Goal: Task Accomplishment & Management: Manage account settings

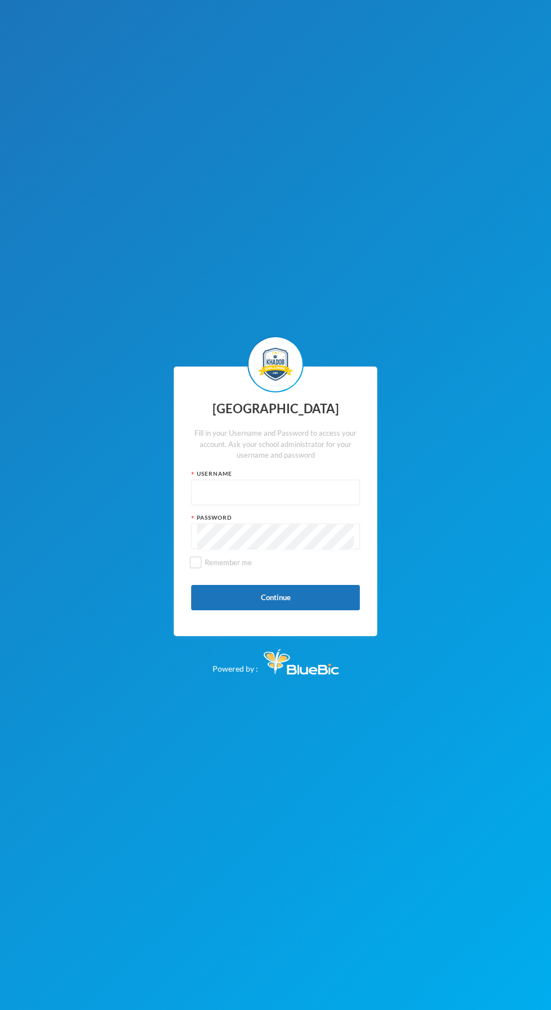
click at [257, 505] on input "text" at bounding box center [276, 492] width 156 height 25
type input "admin"
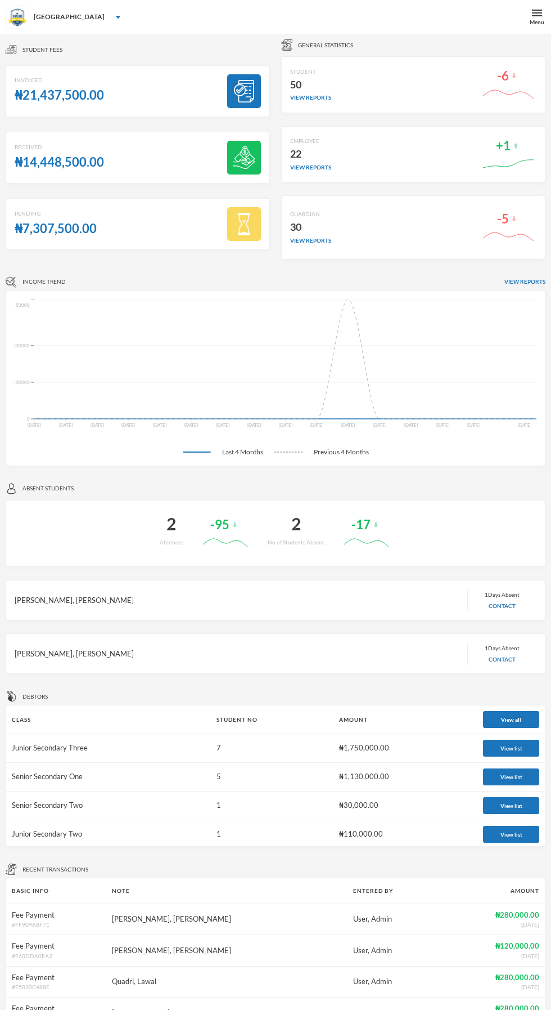
click at [537, 21] on div "Menu" at bounding box center [537, 22] width 15 height 8
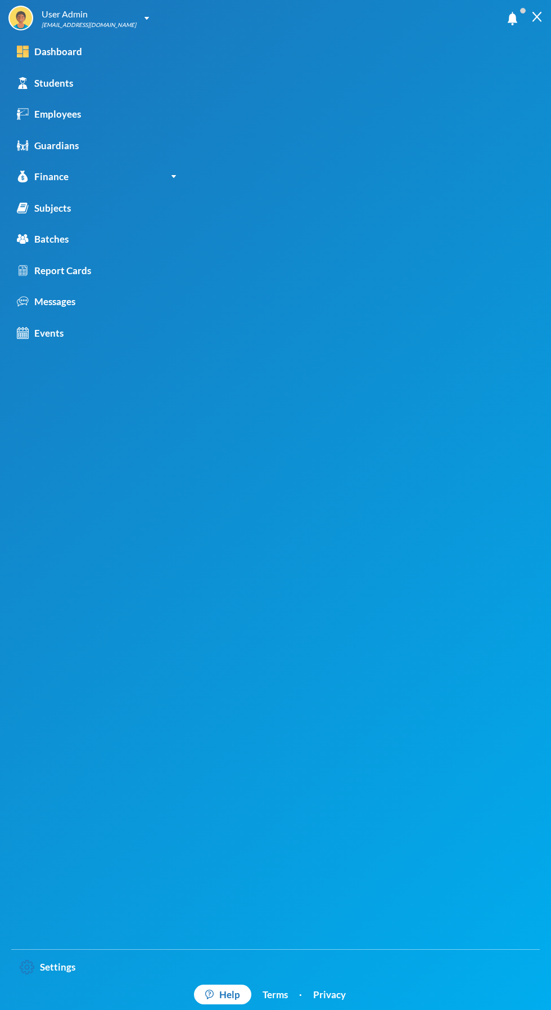
click at [90, 280] on link "Report Cards" at bounding box center [96, 271] width 193 height 32
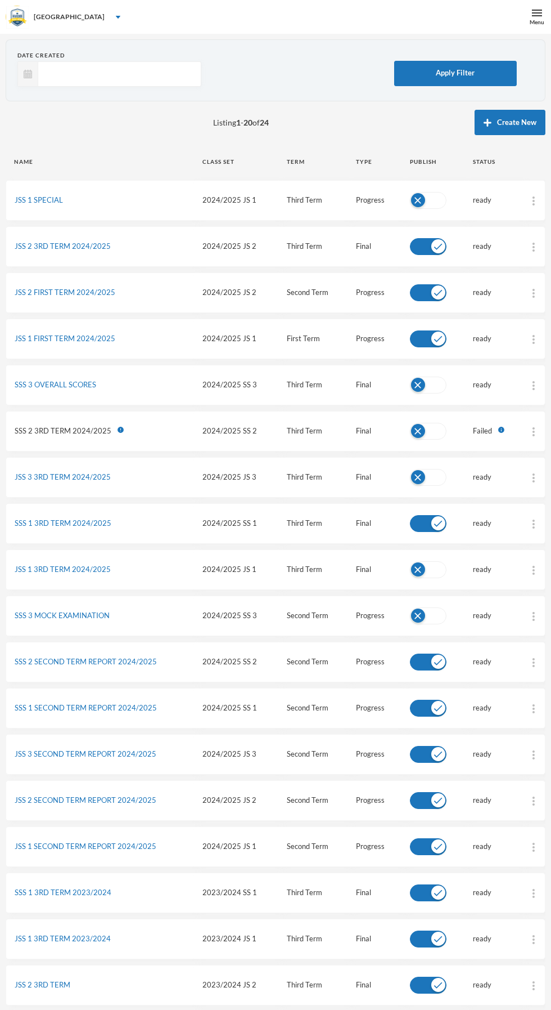
scroll to position [30, 0]
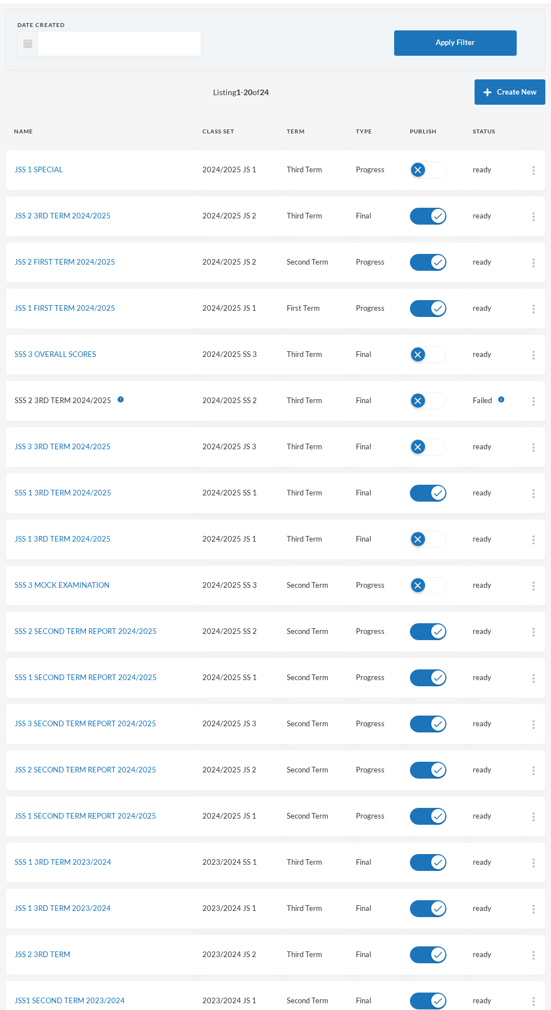
click at [88, 494] on link "SSS 1 3RD TERM 2024/2025" at bounding box center [63, 492] width 97 height 9
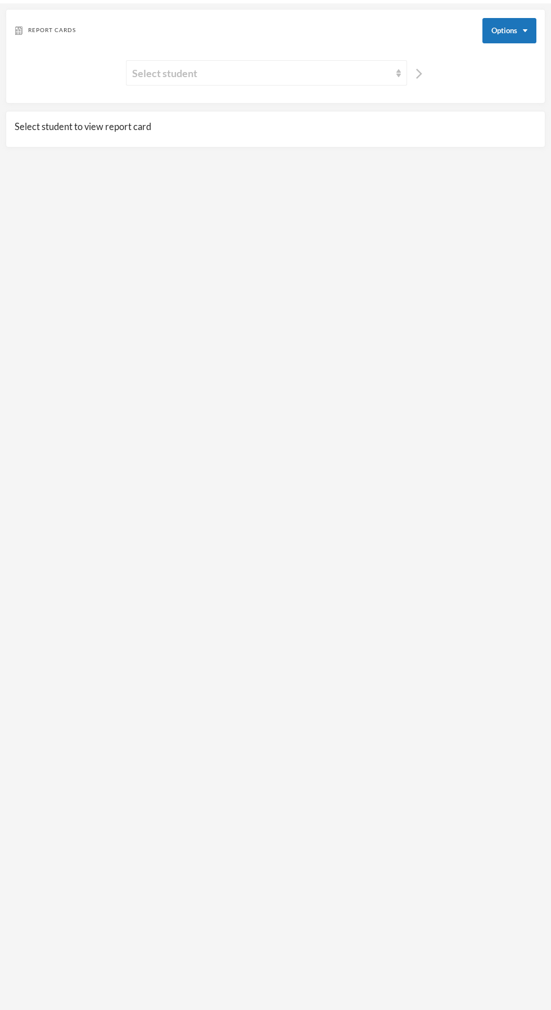
click at [310, 77] on div "Select student" at bounding box center [261, 73] width 259 height 16
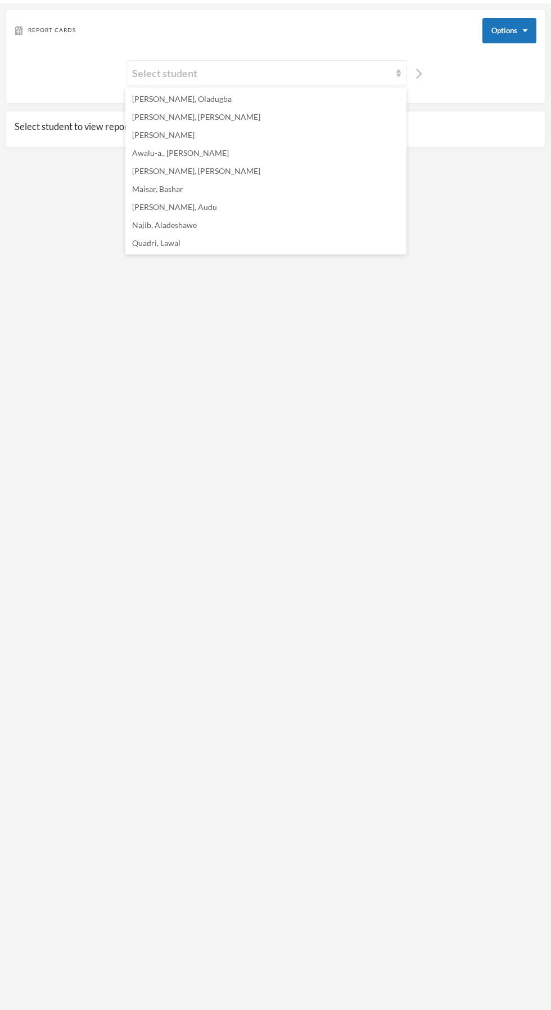
click at [196, 155] on li "Awalu-a., [PERSON_NAME]" at bounding box center [265, 153] width 281 height 18
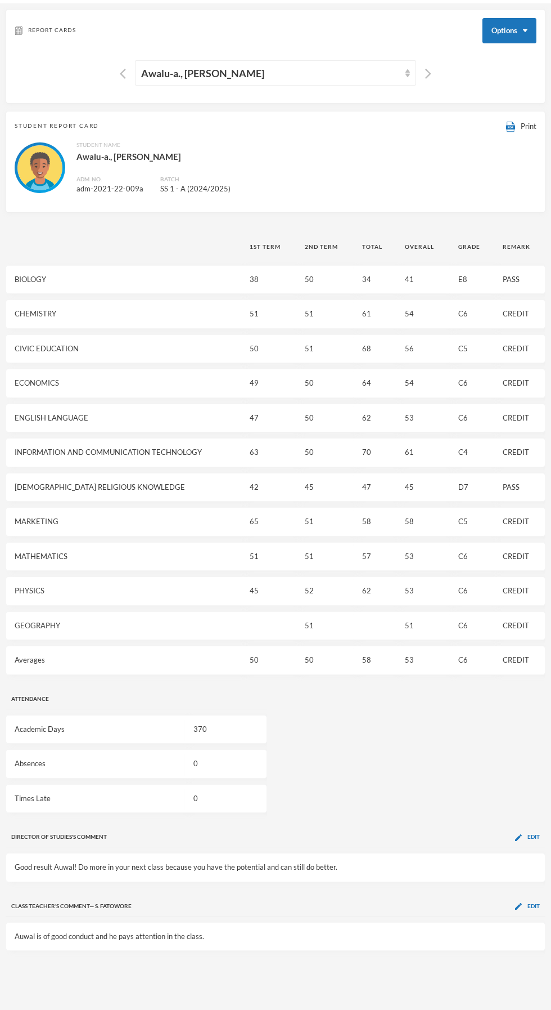
click at [510, 126] on img at bounding box center [510, 127] width 9 height 11
click at [533, 833] on span "Edit" at bounding box center [534, 836] width 12 height 7
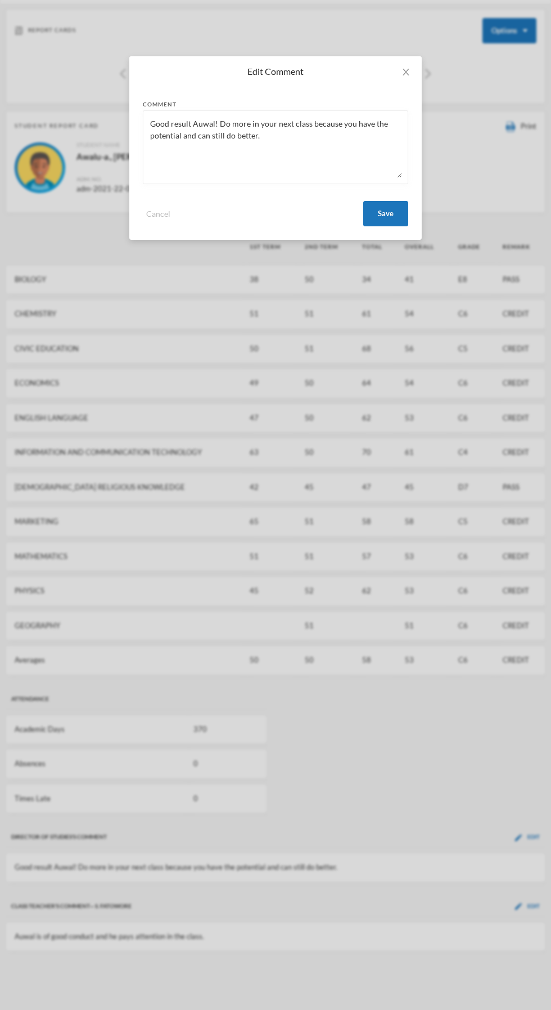
click at [169, 132] on textarea "Good result Auwal! Do more in your next class because you have the potential an…" at bounding box center [275, 146] width 253 height 61
click at [163, 125] on textarea "Good result Auwal! Do more in your next class because you have the potential an…" at bounding box center [275, 146] width 253 height 61
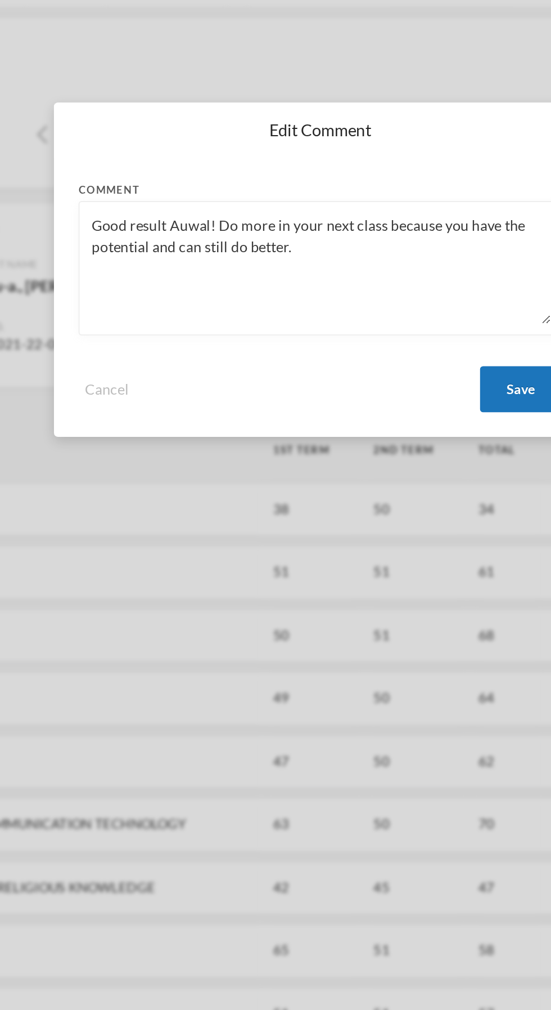
click at [160, 122] on textarea "Good result Auwal! Do more in your next class because you have the potential an…" at bounding box center [275, 146] width 253 height 61
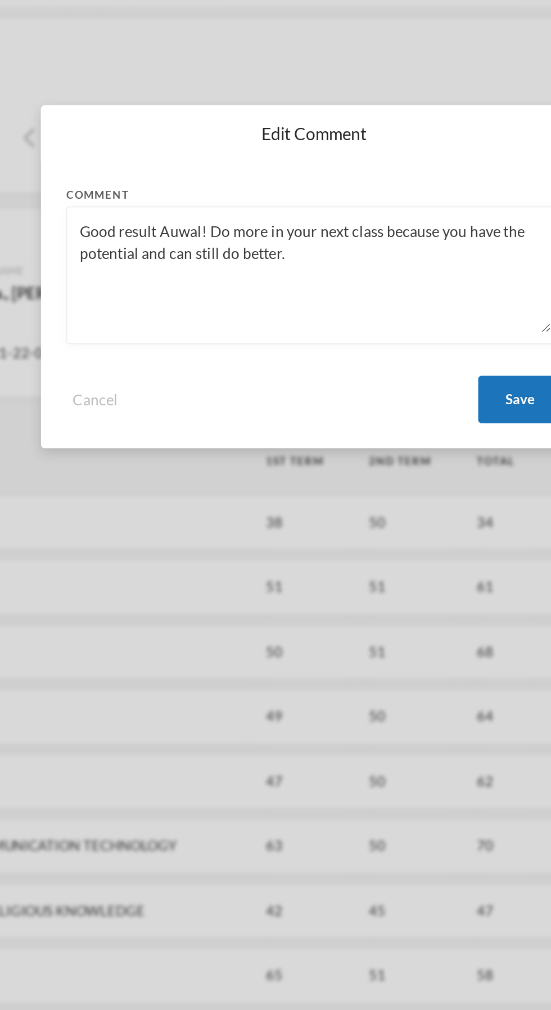
click at [172, 124] on textarea "Good result Auwal! Do more in your next class because you have the potential an…" at bounding box center [275, 146] width 253 height 61
click at [222, 140] on textarea "A fair result Auwal! Do more in your next class because you have the potential …" at bounding box center [275, 146] width 253 height 61
click at [270, 133] on textarea "A fair result Auwal! Do more in your next class because you have the potential …" at bounding box center [275, 146] width 253 height 61
type textarea "A fair result Auwal! Do more in your next class because you have the potential …"
click at [385, 216] on button "Save" at bounding box center [386, 213] width 45 height 25
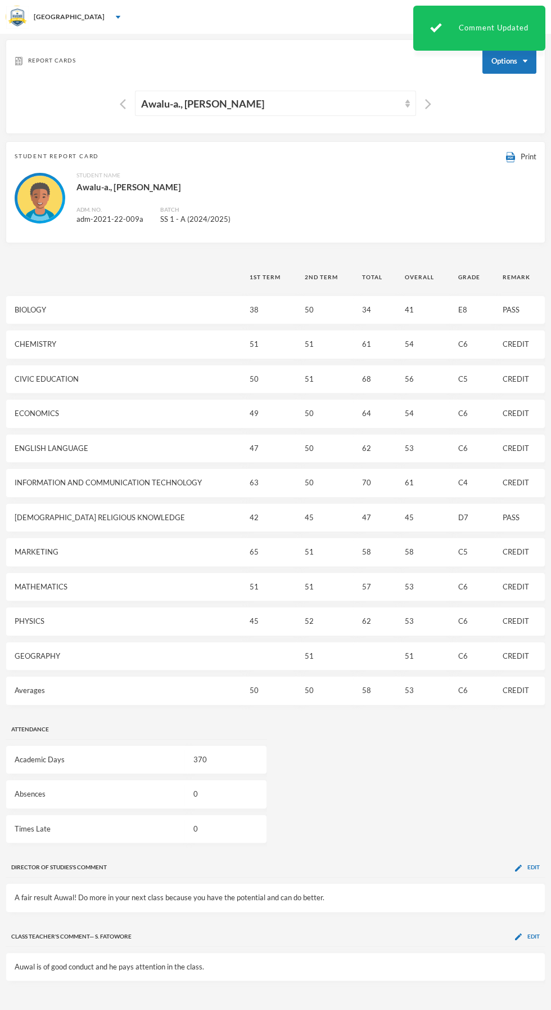
click at [523, 160] on span "Print" at bounding box center [529, 156] width 16 height 9
